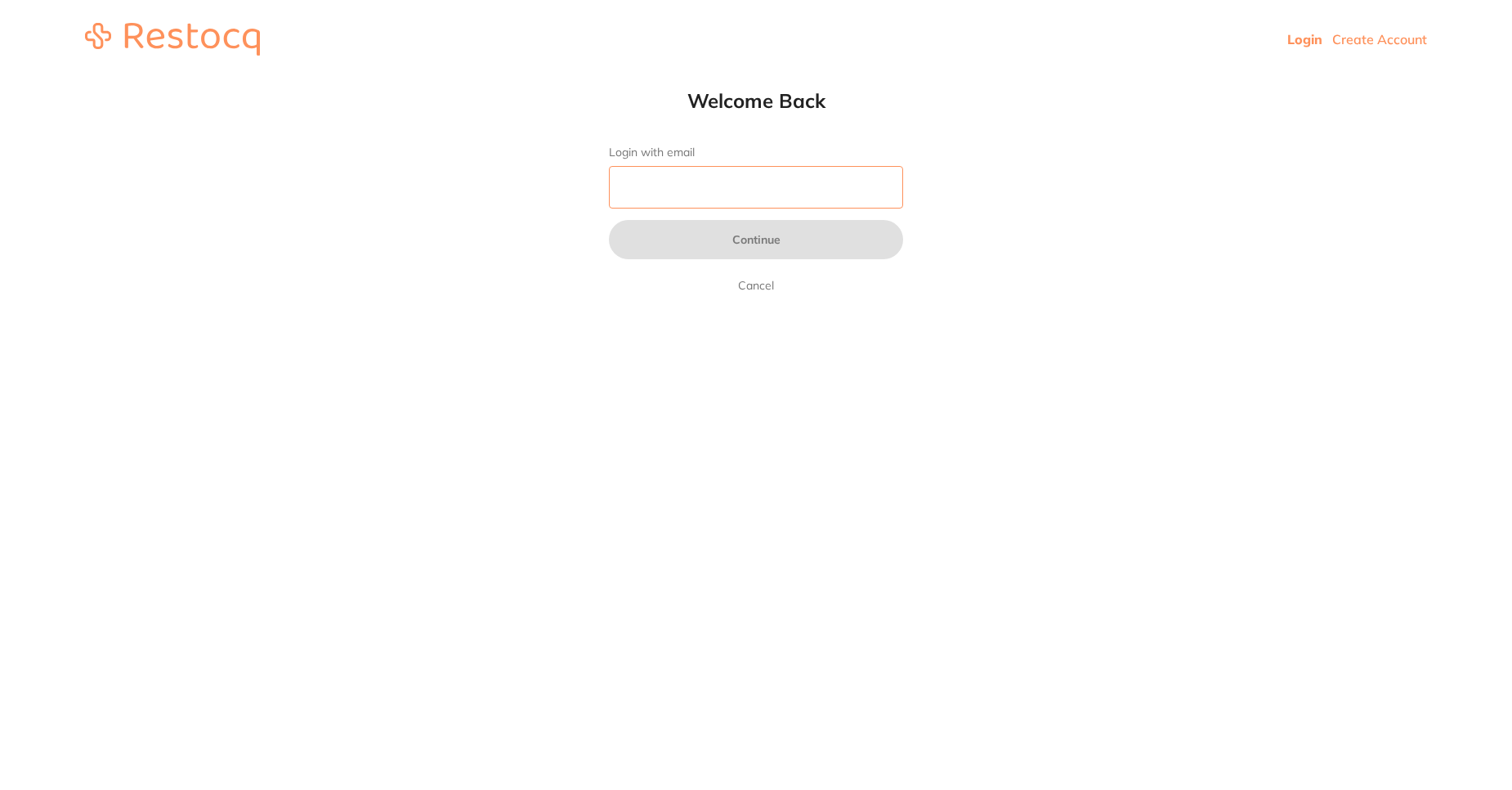
click at [700, 195] on input "Login with email" at bounding box center [756, 187] width 294 height 43
type input "[PERSON_NAME][EMAIL_ADDRESS][PERSON_NAME][DOMAIN_NAME]"
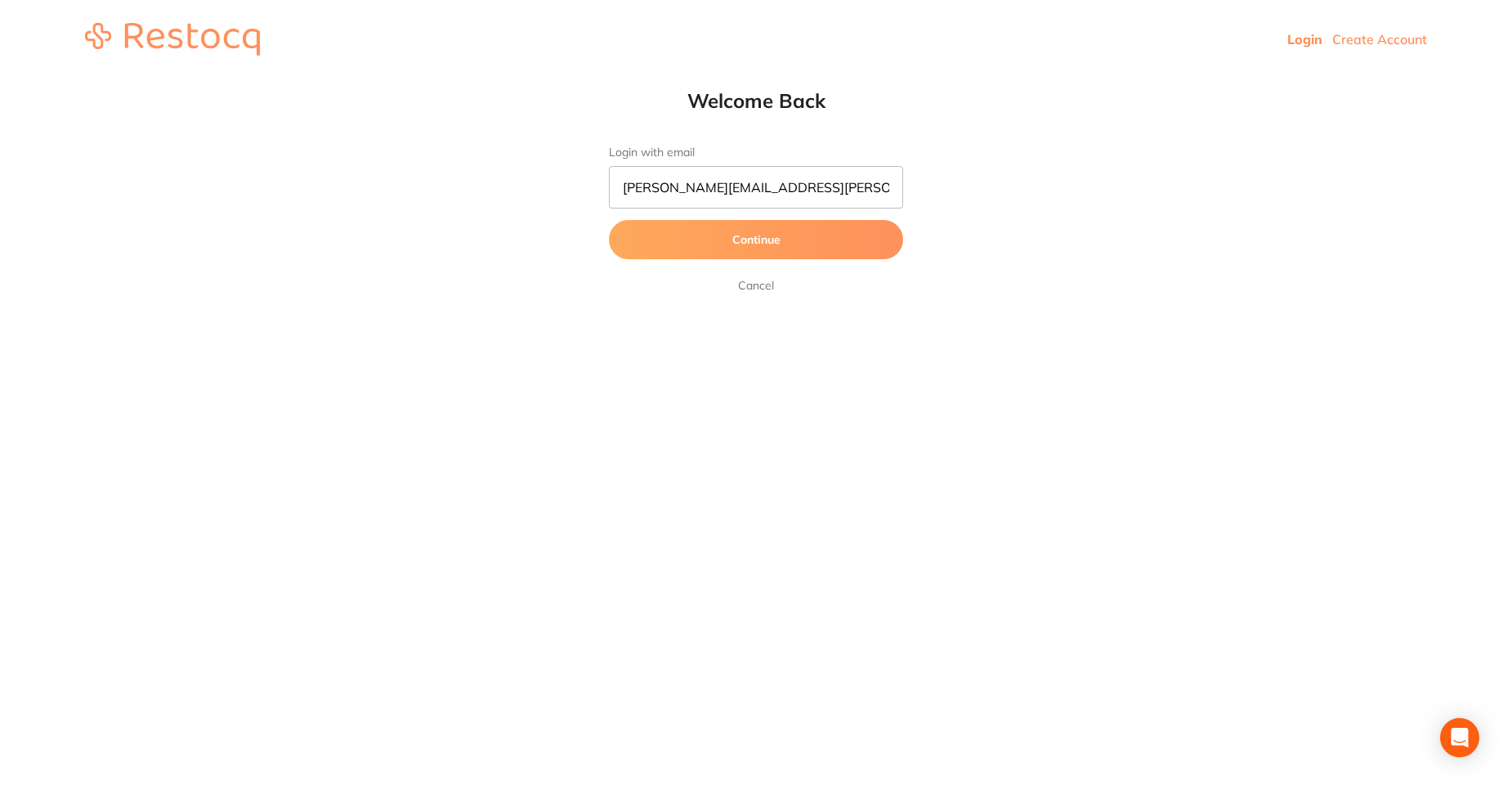
click at [741, 250] on button "Continue" at bounding box center [756, 239] width 294 height 39
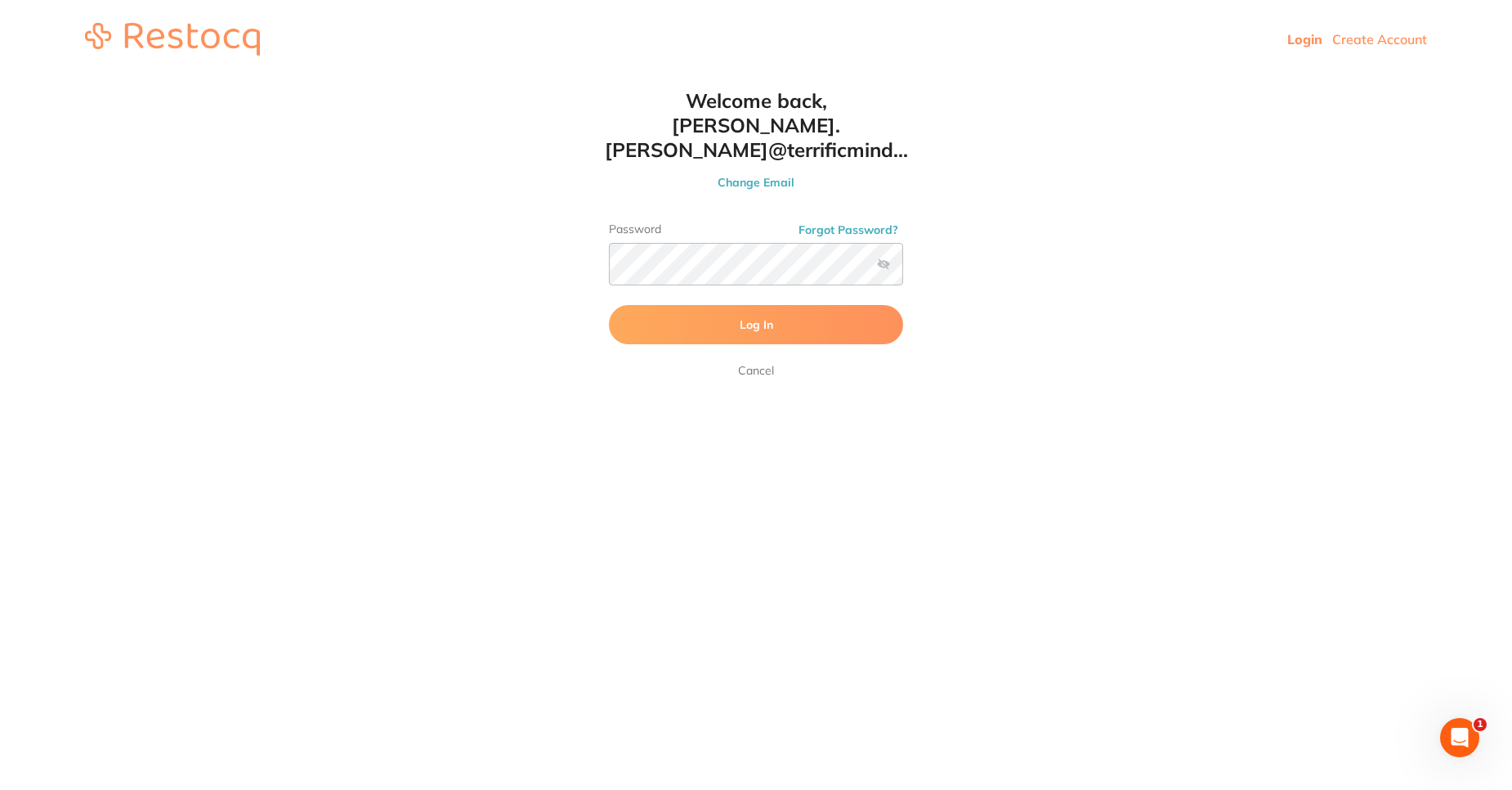
click at [730, 305] on button "Log In" at bounding box center [756, 324] width 294 height 39
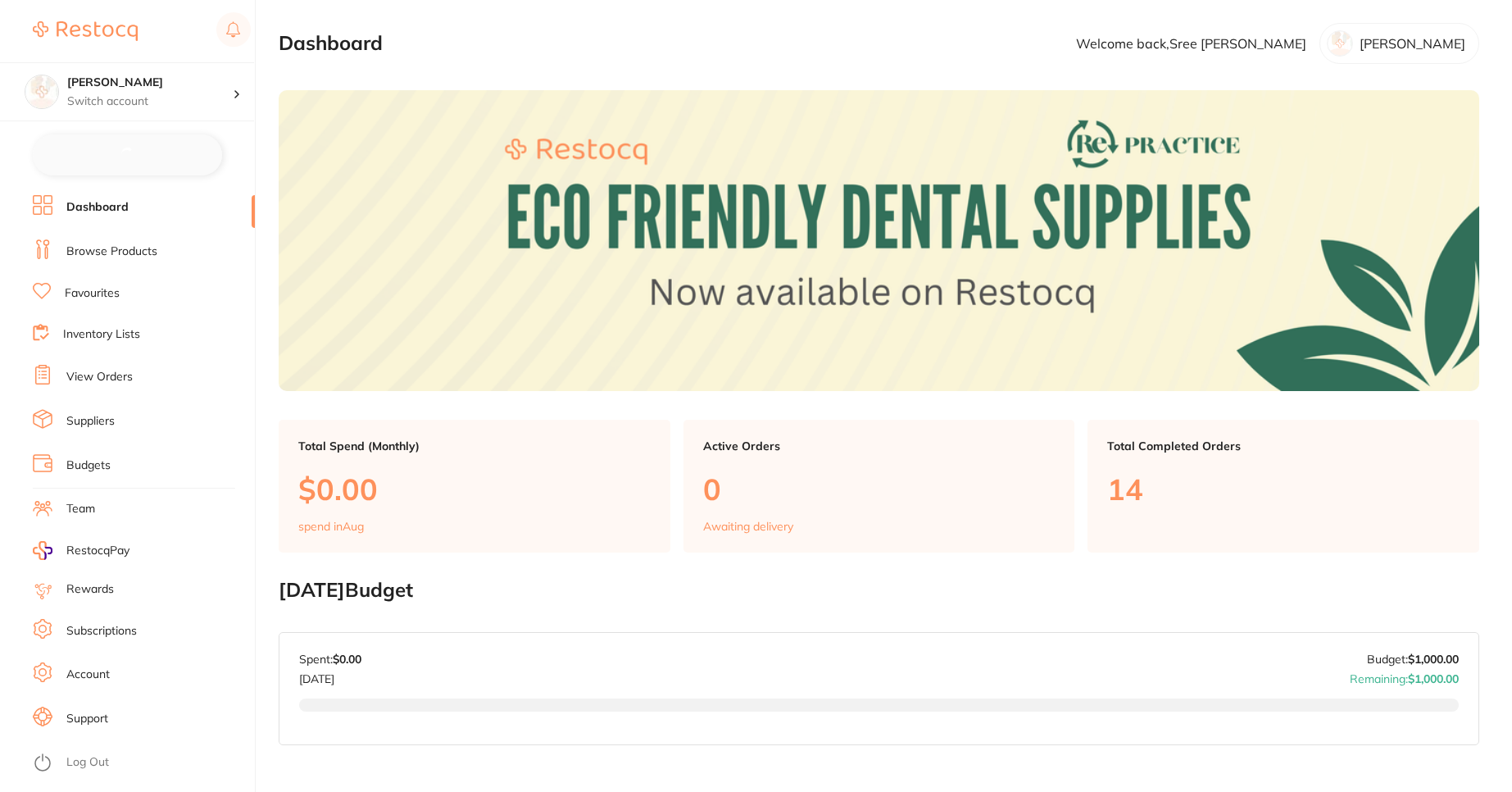
checkbox input "false"
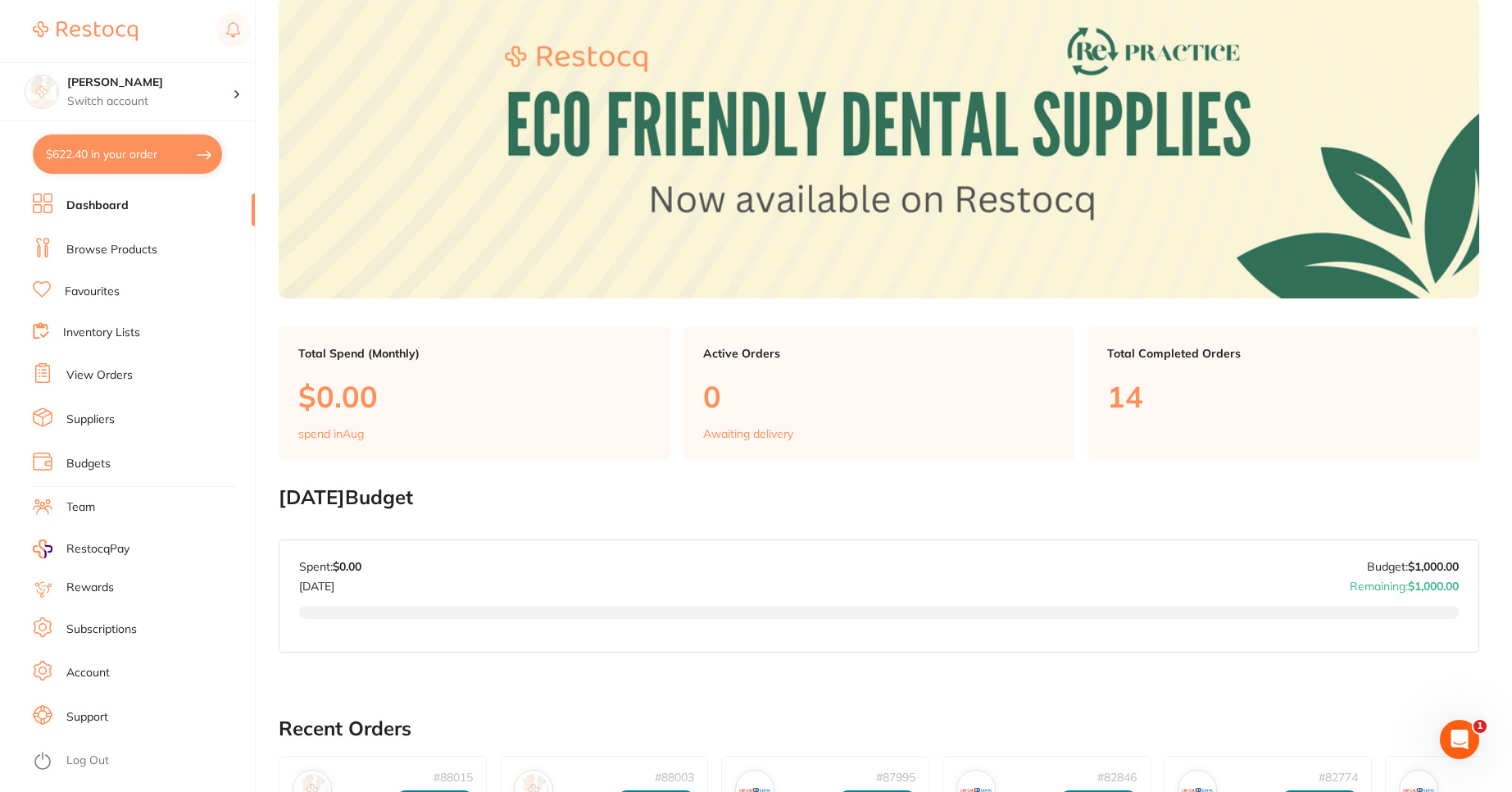
scroll to position [726, 0]
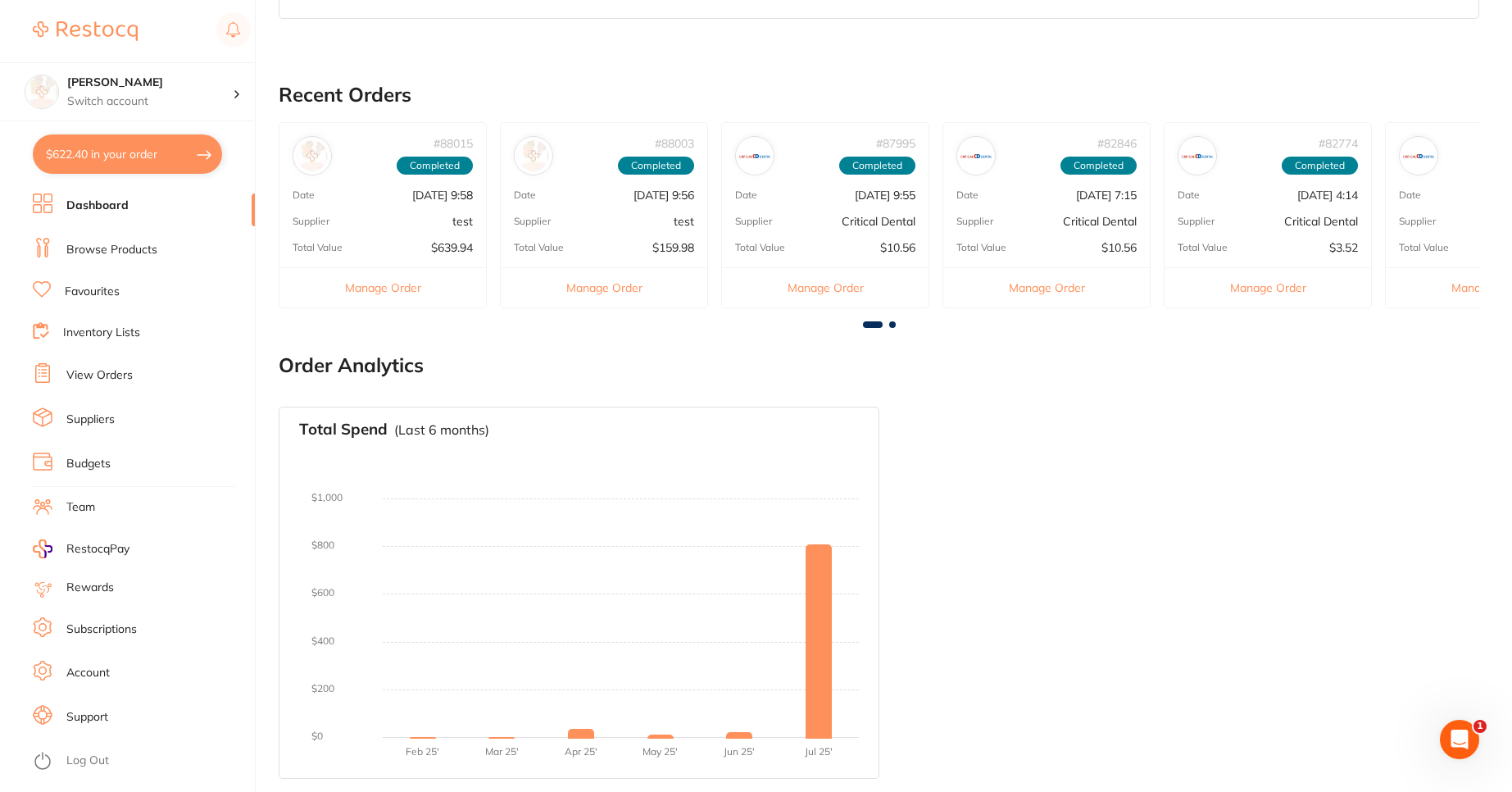
click at [140, 251] on link "Browse Products" at bounding box center [112, 249] width 91 height 16
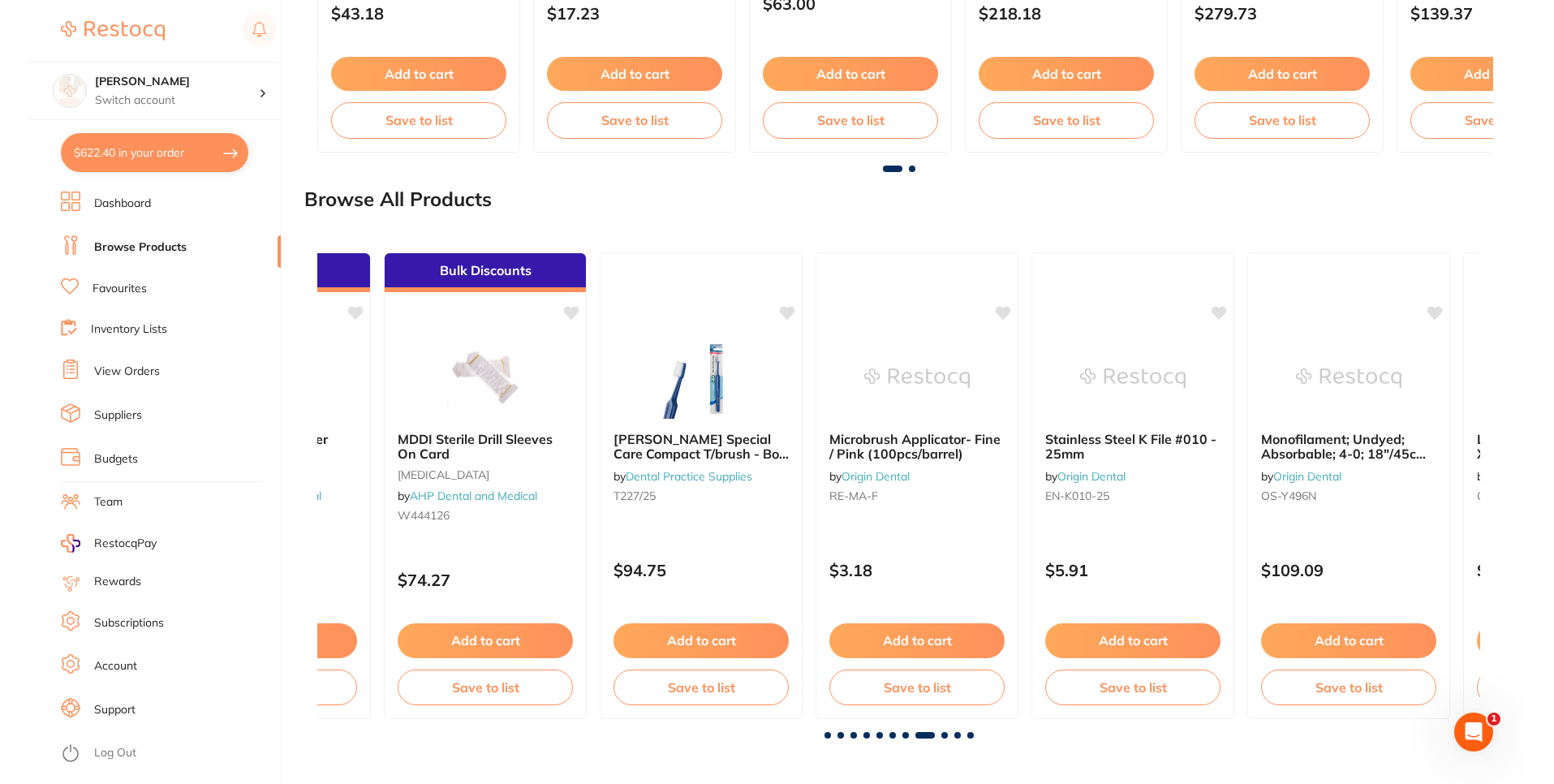
scroll to position [0, 8072]
